Goal: Check status

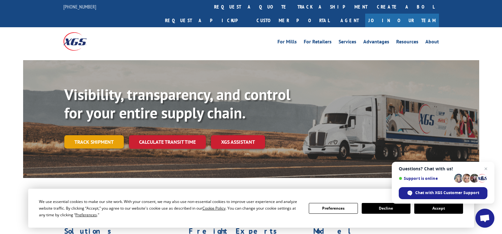
click at [110, 135] on link "Track shipment" at bounding box center [94, 141] width 60 height 13
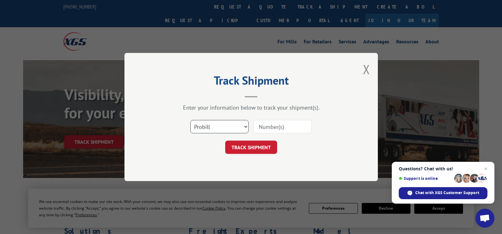
click at [223, 126] on select "Select category... Probill BOL PO" at bounding box center [219, 126] width 58 height 13
click at [190, 120] on select "Select category... Probill BOL PO" at bounding box center [219, 126] width 58 height 13
click at [278, 131] on input at bounding box center [282, 126] width 58 height 13
type input "16934840"
click at [235, 148] on button "TRACK SHIPMENT" at bounding box center [251, 147] width 52 height 13
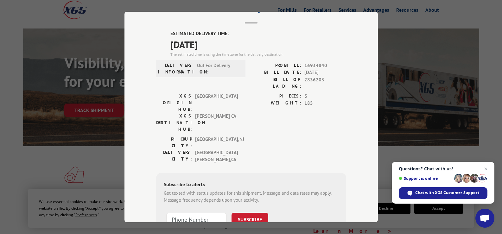
scroll to position [18, 0]
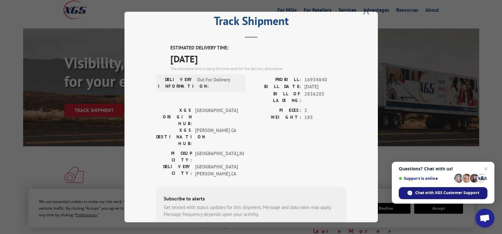
click at [419, 193] on span "Chat with XGS Customer Support" at bounding box center [447, 193] width 64 height 6
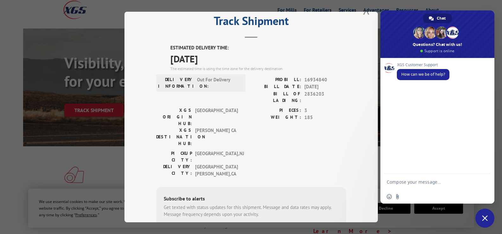
scroll to position [0, 0]
click at [414, 183] on textarea "Compose your message..." at bounding box center [431, 182] width 89 height 16
type textarea "Probill 16934840 - Delivery [DATE] - do you know approx time"
click at [482, 177] on span "Send" at bounding box center [483, 176] width 5 height 5
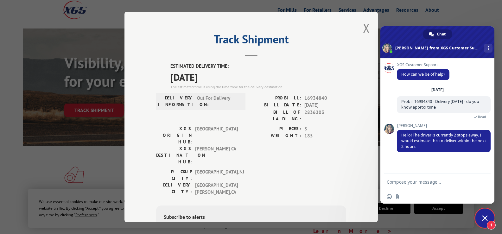
scroll to position [4, 0]
